Goal: Transaction & Acquisition: Purchase product/service

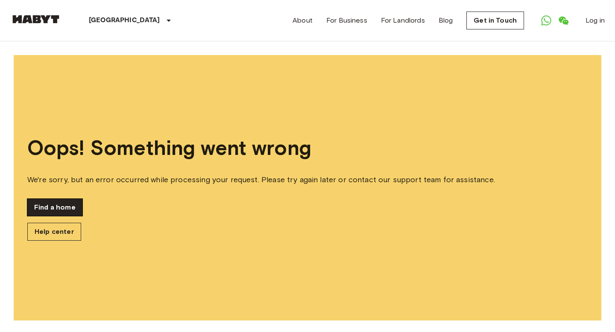
click at [56, 211] on link "Find a home" at bounding box center [54, 207] width 55 height 17
click at [63, 207] on link "Find a home" at bounding box center [54, 207] width 55 height 17
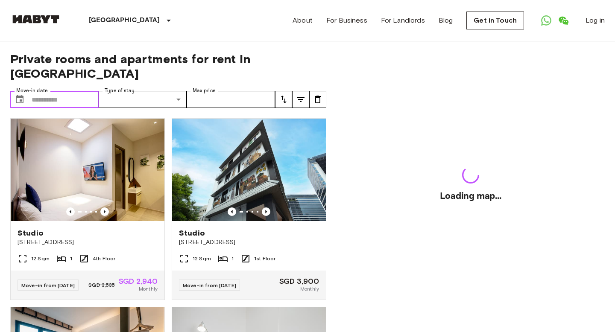
click at [57, 91] on input "Move-in date" at bounding box center [65, 99] width 67 height 17
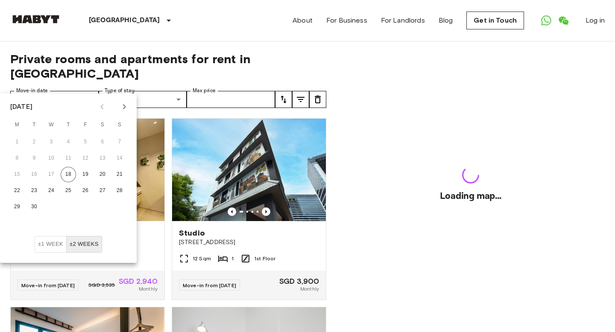
click at [124, 104] on icon "Next month" at bounding box center [124, 107] width 10 height 10
click at [67, 141] on button "1" at bounding box center [68, 142] width 15 height 15
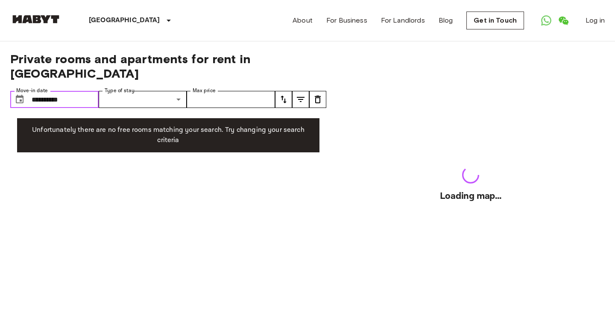
type input "**********"
click at [74, 91] on input "**********" at bounding box center [65, 99] width 67 height 17
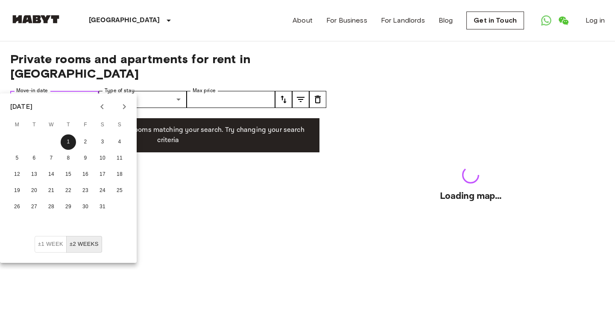
click at [74, 91] on input "**********" at bounding box center [65, 99] width 67 height 17
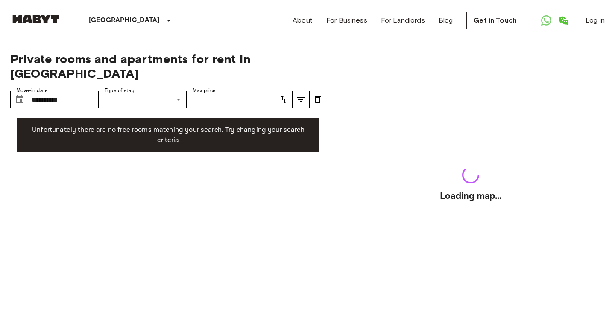
click at [455, 185] on div "Loading map..." at bounding box center [471, 186] width 268 height 291
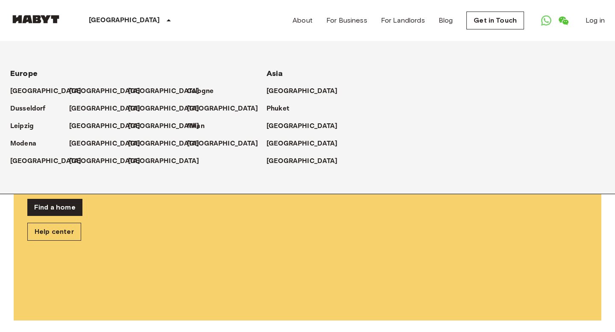
click at [147, 169] on div "Europe Amsterdam Berlin Brussels Cologne Dusseldorf Frankfurt Graz Hamburg Leip…" at bounding box center [297, 117] width 615 height 153
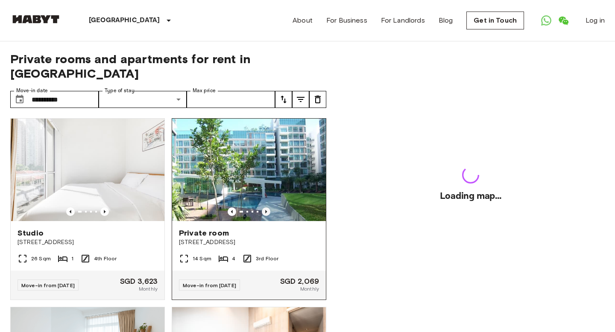
click at [266, 208] on icon "Previous image" at bounding box center [266, 212] width 9 height 9
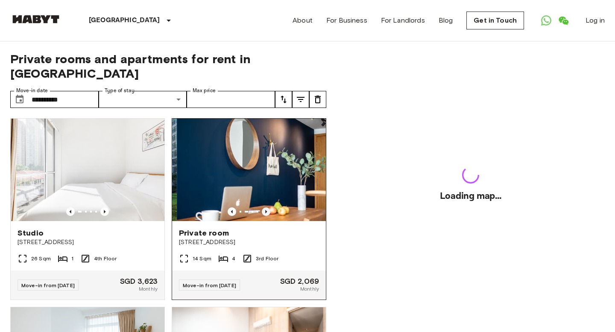
click at [266, 208] on icon "Previous image" at bounding box center [266, 212] width 9 height 9
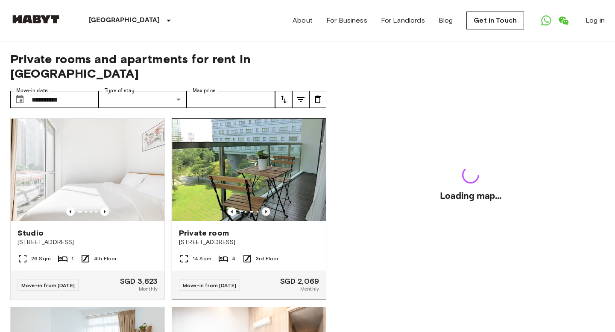
click at [266, 208] on icon "Previous image" at bounding box center [266, 212] width 9 height 9
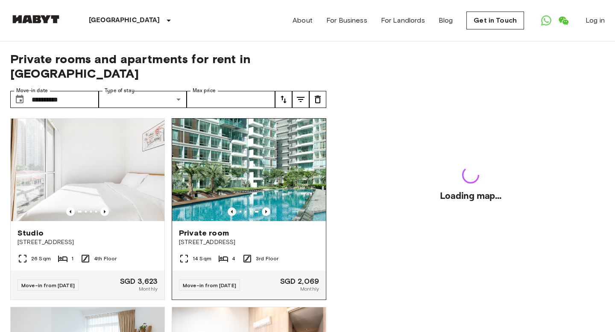
click at [231, 208] on icon "Previous image" at bounding box center [232, 212] width 9 height 9
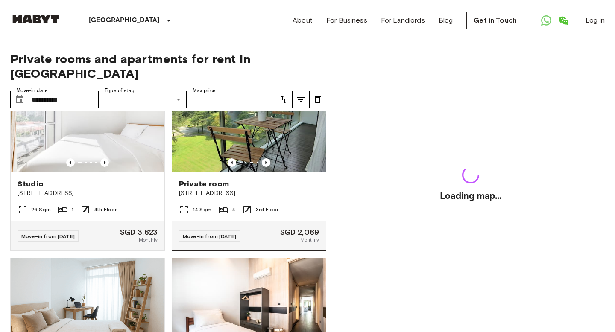
scroll to position [36, 0]
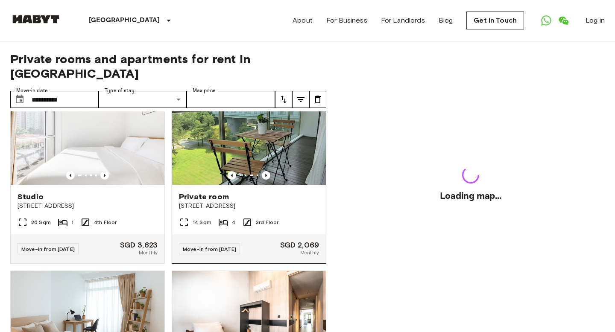
click at [225, 143] on img at bounding box center [249, 133] width 154 height 102
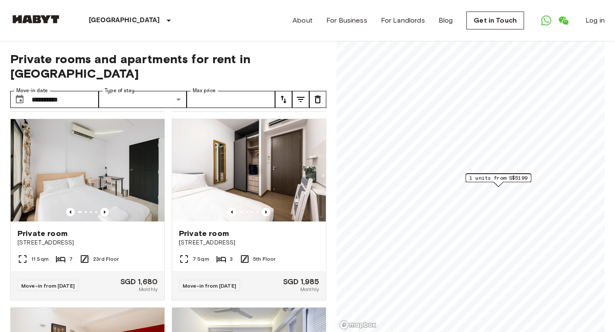
scroll to position [753, 0]
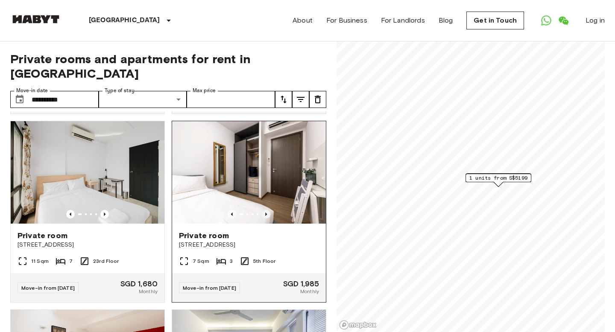
click at [266, 213] on icon "Previous image" at bounding box center [266, 214] width 2 height 3
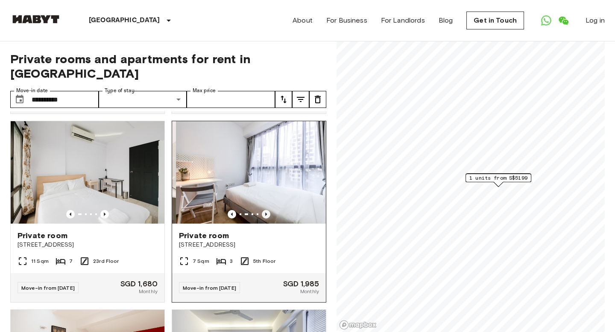
click at [266, 213] on icon "Previous image" at bounding box center [266, 214] width 2 height 3
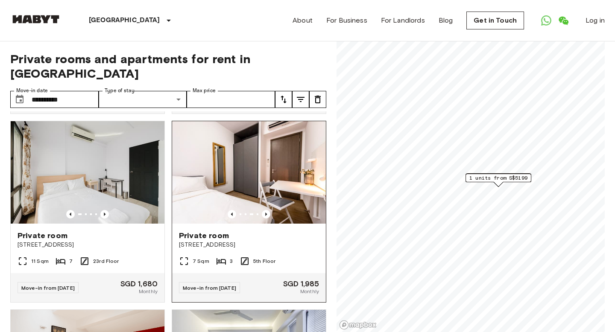
click at [261, 174] on img at bounding box center [249, 172] width 154 height 102
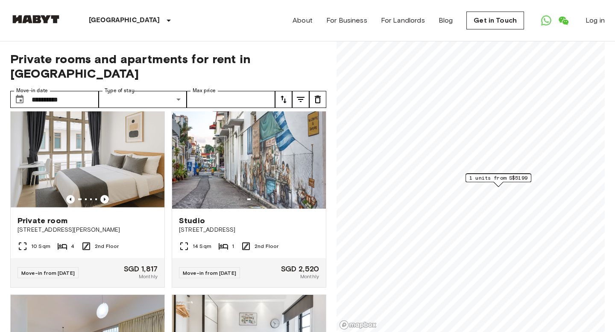
scroll to position [2087, 0]
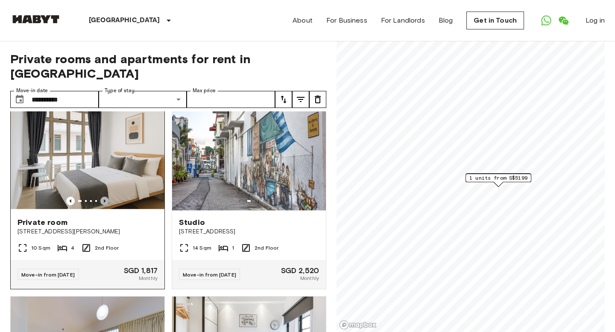
click at [103, 197] on icon "Previous image" at bounding box center [104, 201] width 9 height 9
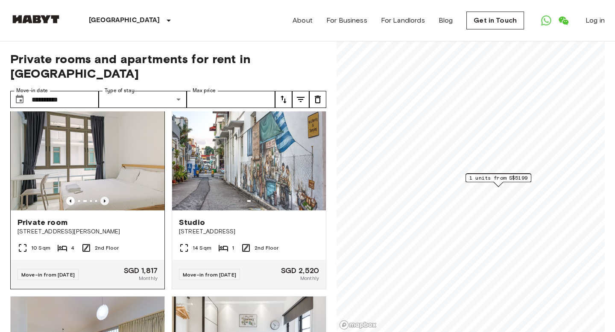
click at [103, 197] on icon "Previous image" at bounding box center [104, 201] width 9 height 9
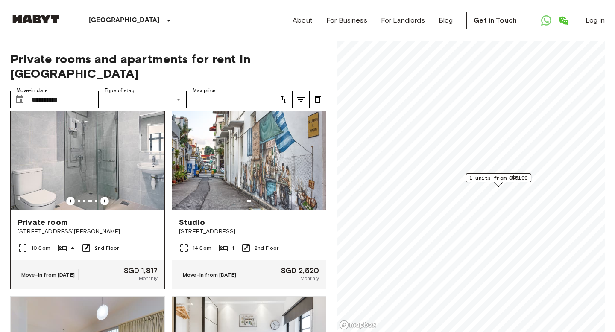
click at [100, 152] on img at bounding box center [88, 159] width 154 height 102
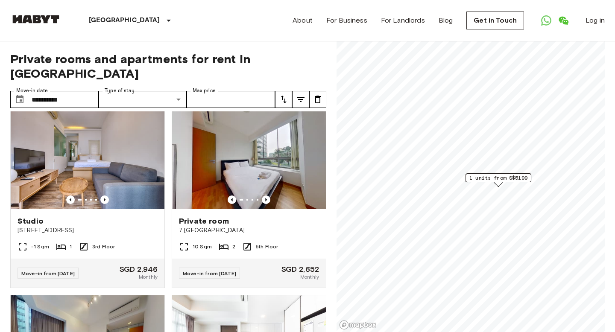
scroll to position [0, 0]
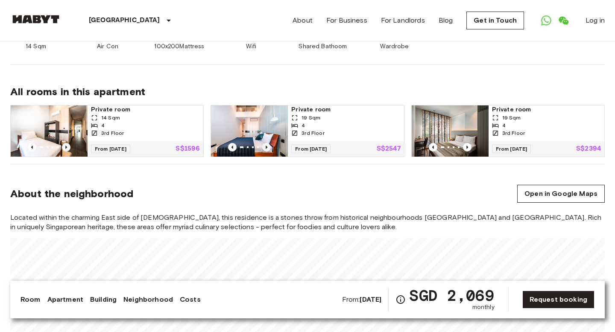
click at [267, 147] on icon "Previous image" at bounding box center [267, 147] width 2 height 3
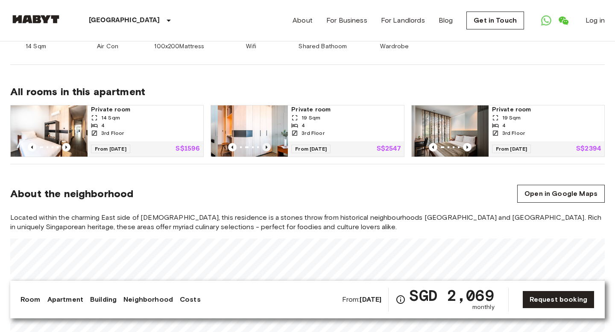
click at [267, 147] on icon "Previous image" at bounding box center [267, 147] width 2 height 3
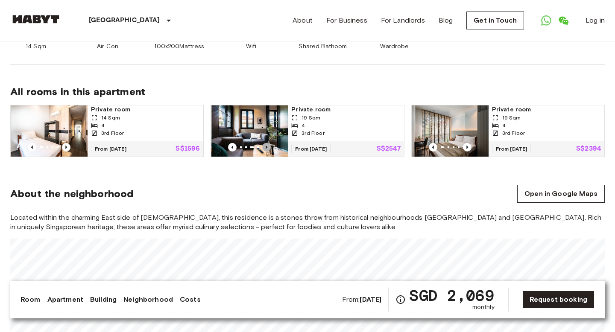
click at [267, 146] on icon "Previous image" at bounding box center [266, 147] width 9 height 9
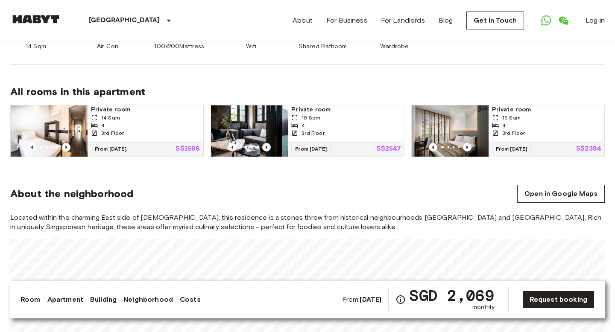
click at [267, 146] on icon "Previous image" at bounding box center [266, 147] width 9 height 9
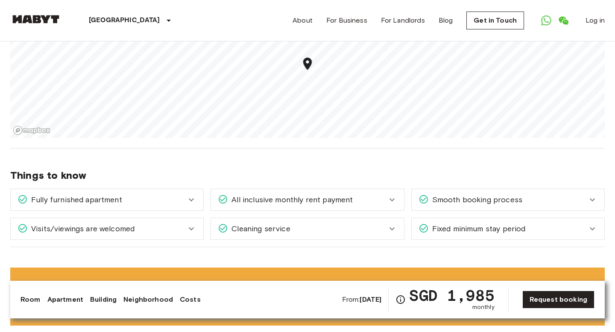
scroll to position [710, 0]
